Goal: Navigation & Orientation: Find specific page/section

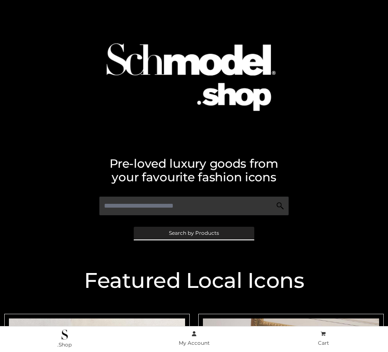
click at [193, 232] on span "Search by Products" at bounding box center [194, 232] width 50 height 5
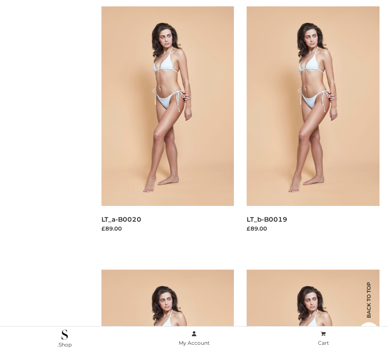
scroll to position [140, 0]
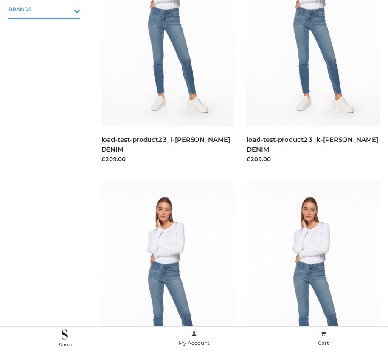
click at [65, 9] on icon "Toggle Submenu" at bounding box center [32, 11] width 95 height 10
click at [48, 45] on span "PARKERSMITH" at bounding box center [48, 46] width 63 height 10
